Goal: Browse casually: Explore the website without a specific task or goal

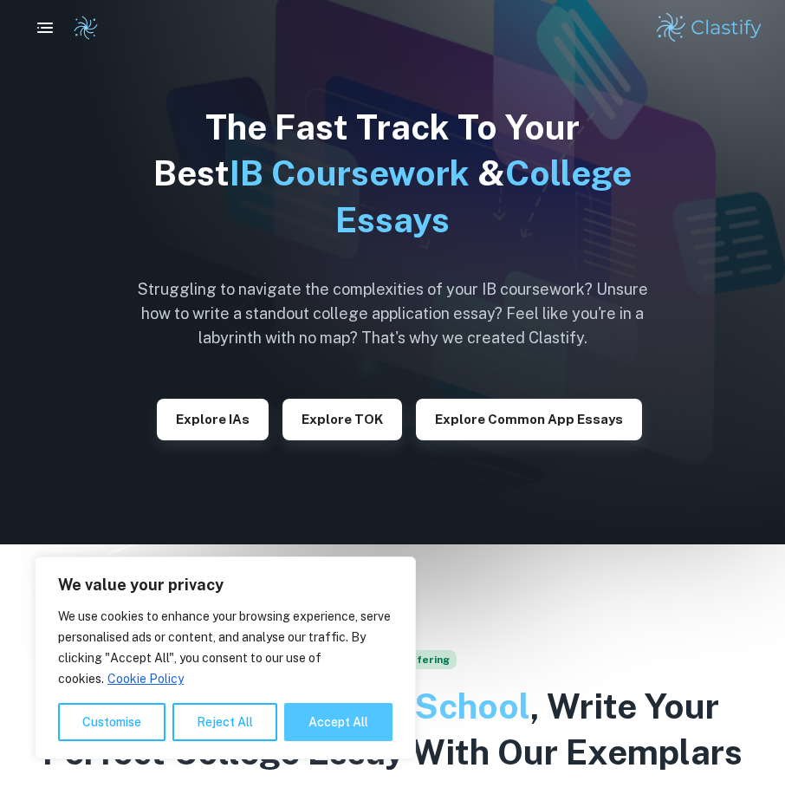
click at [354, 730] on button "Accept All" at bounding box center [338, 722] width 108 height 38
checkbox input "true"
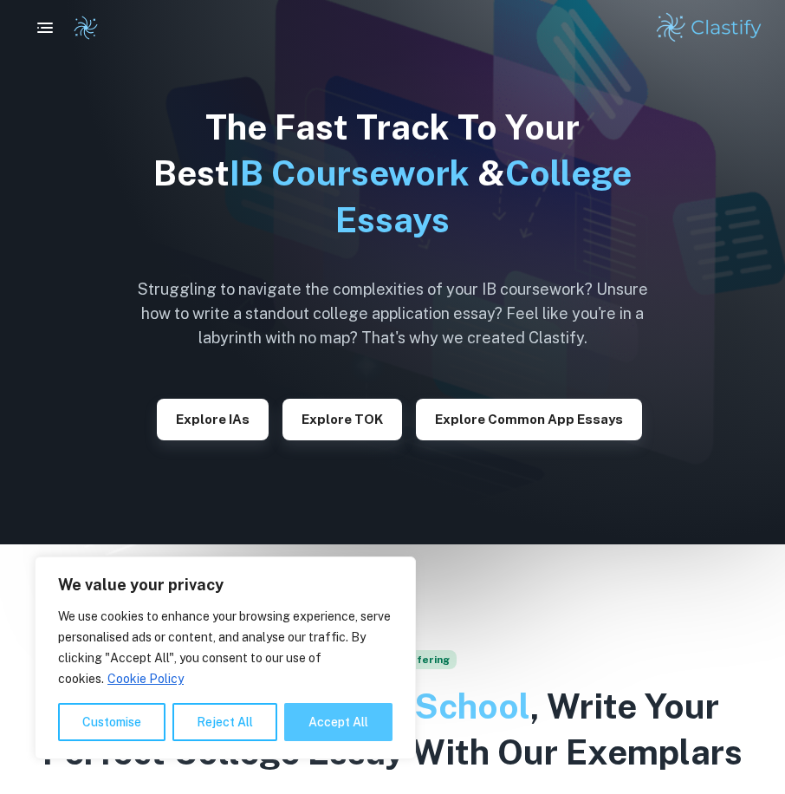
checkbox input "true"
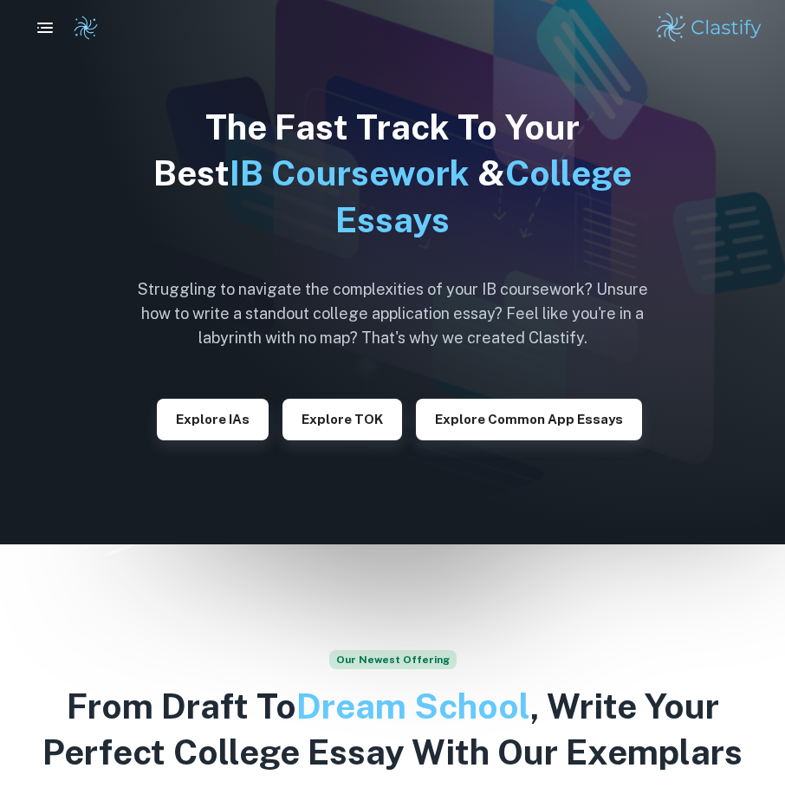
click at [702, 29] on img at bounding box center [709, 27] width 110 height 35
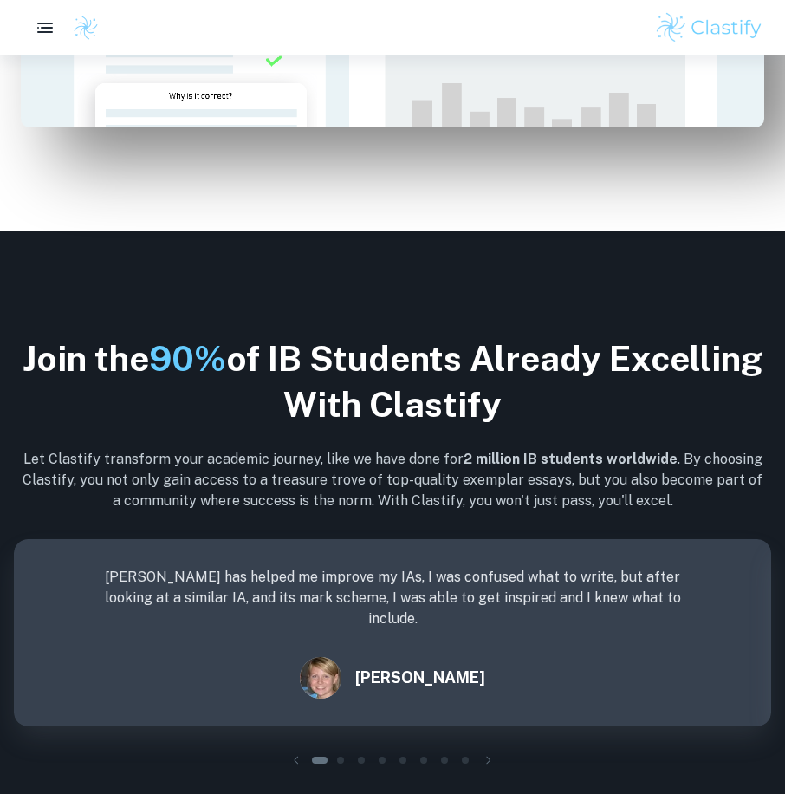
scroll to position [2254, 0]
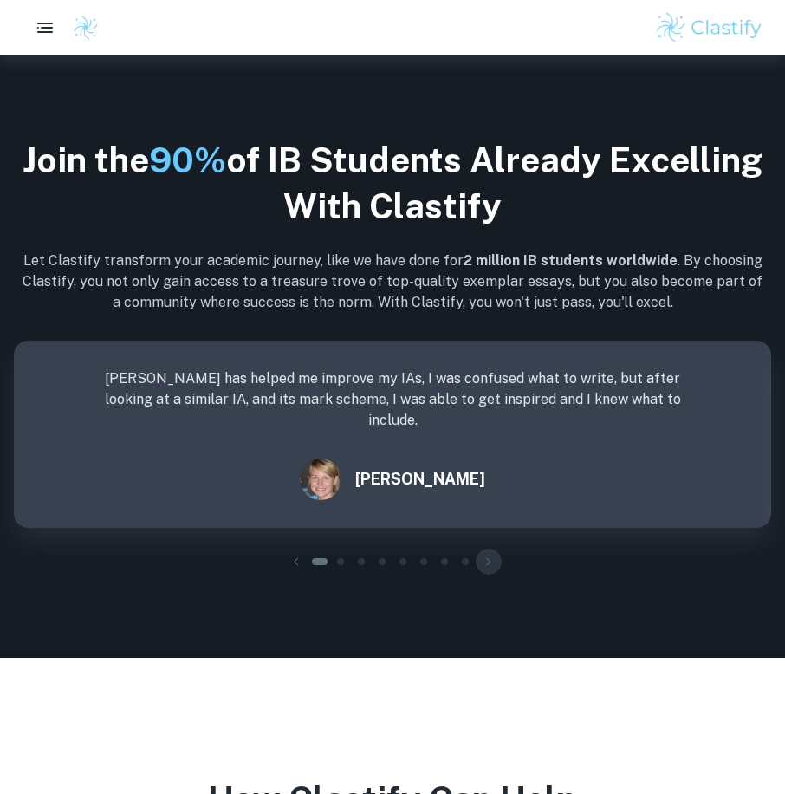
click at [491, 557] on icon "button" at bounding box center [488, 561] width 17 height 17
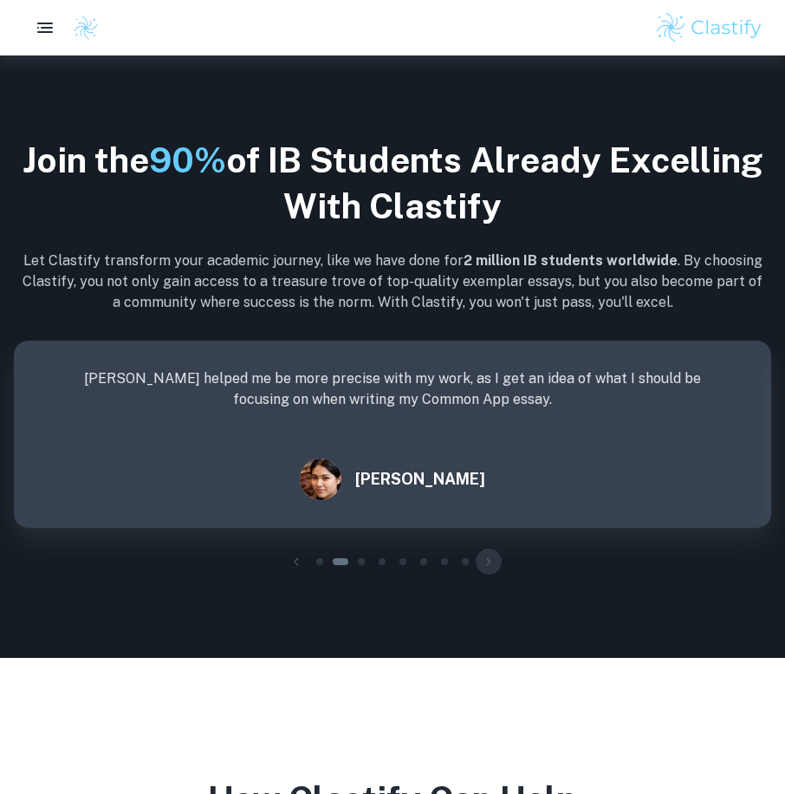
click at [491, 557] on icon "button" at bounding box center [488, 561] width 17 height 17
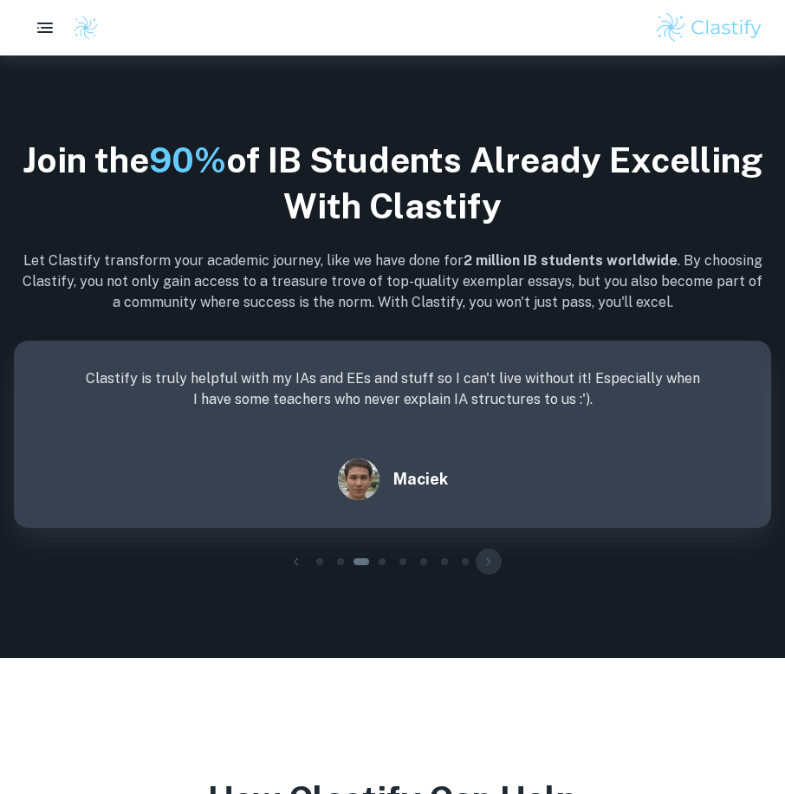
click at [491, 557] on icon "button" at bounding box center [488, 561] width 17 height 17
